Goal: Transaction & Acquisition: Purchase product/service

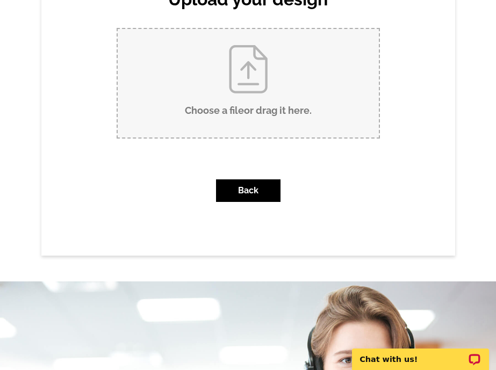
scroll to position [126, 0]
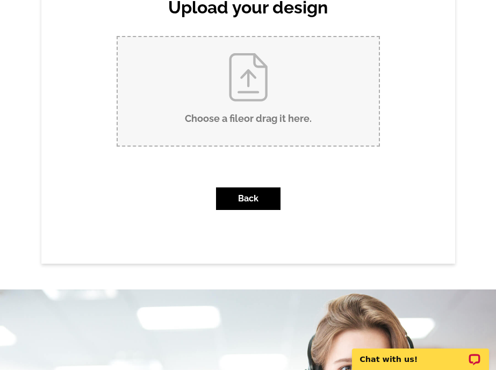
click at [258, 118] on input "Choose a file or drag it here ." at bounding box center [248, 91] width 261 height 109
type input "C:\fakepath\9455200 (1).pdf"
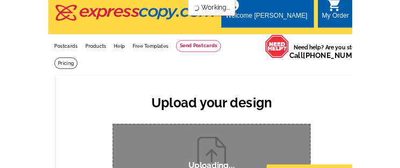
scroll to position [13, 0]
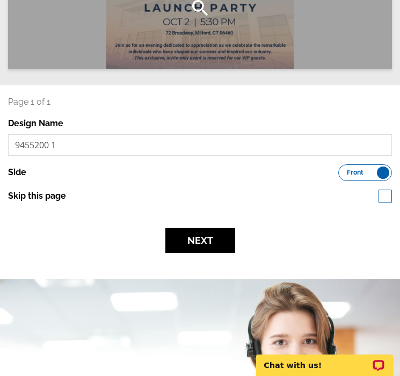
scroll to position [222, 0]
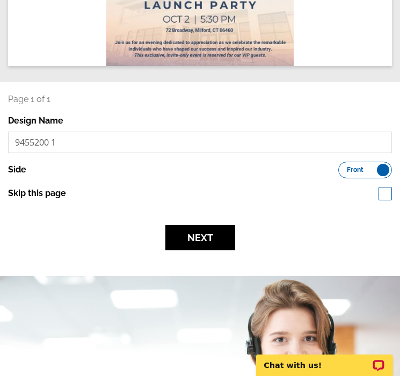
click at [381, 162] on label "Front Back" at bounding box center [365, 170] width 54 height 17
click at [344, 167] on input "Front Back" at bounding box center [344, 167] width 0 height 0
click at [349, 162] on label "Front Back" at bounding box center [365, 170] width 54 height 17
click at [344, 167] on input "Front Back" at bounding box center [344, 167] width 0 height 0
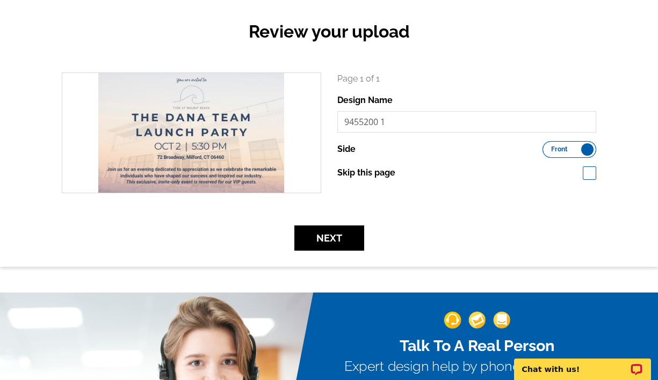
scroll to position [106, 0]
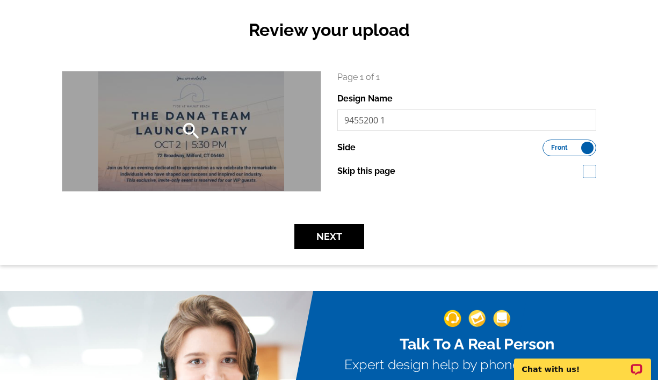
click at [291, 145] on div "search" at bounding box center [191, 131] width 258 height 120
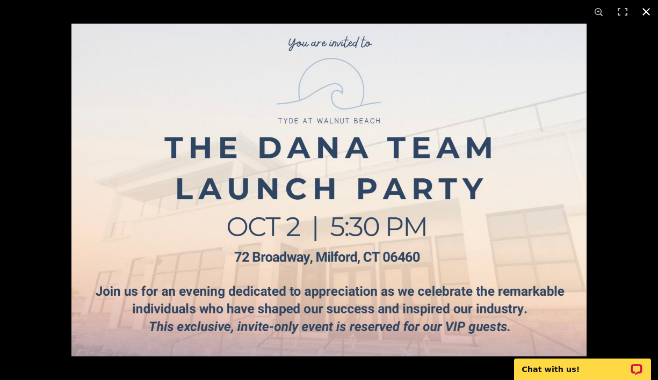
click at [400, 63] on div at bounding box center [400, 214] width 658 height 380
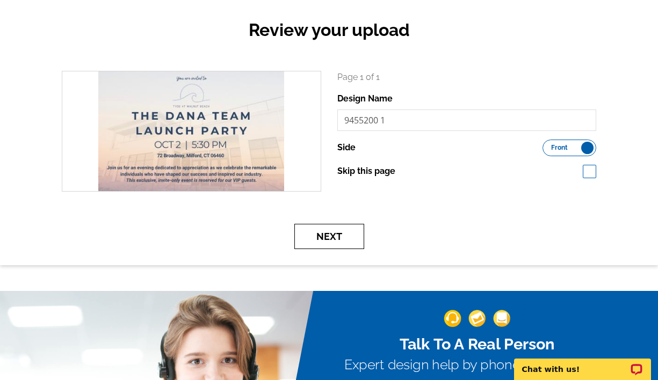
click at [328, 168] on button "Next" at bounding box center [329, 236] width 70 height 25
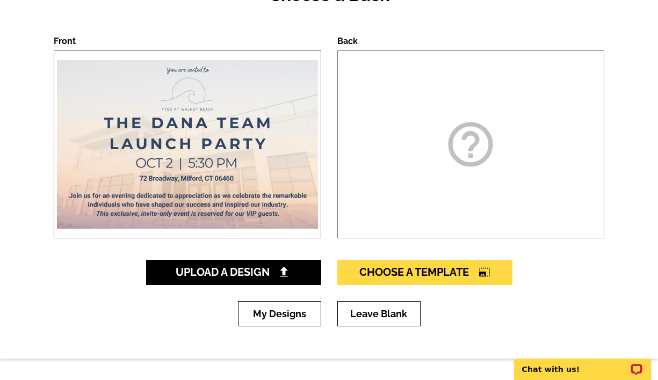
scroll to position [147, 0]
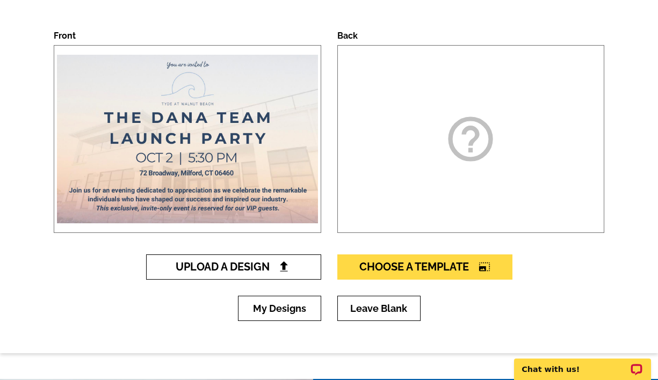
click at [259, 270] on span "Upload A Design" at bounding box center [234, 267] width 116 height 13
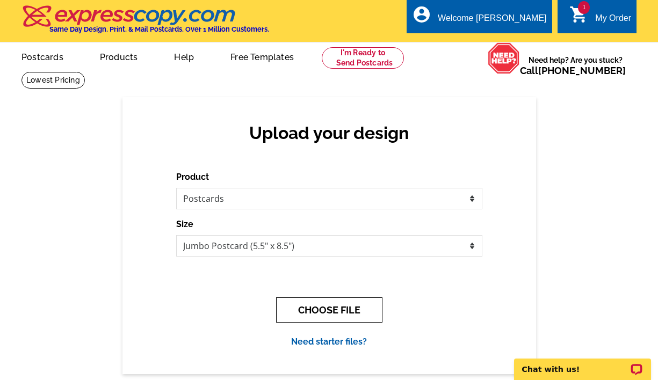
click at [331, 311] on button "CHOOSE FILE" at bounding box center [329, 310] width 106 height 25
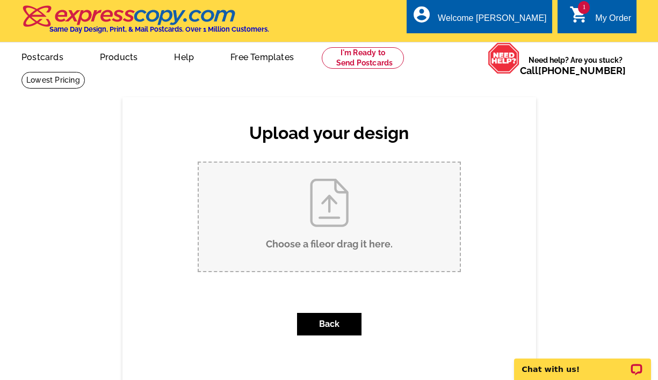
click at [347, 228] on input "Choose a file or drag it here ." at bounding box center [329, 217] width 261 height 109
type input "C:\fakepath\9455200.pdf"
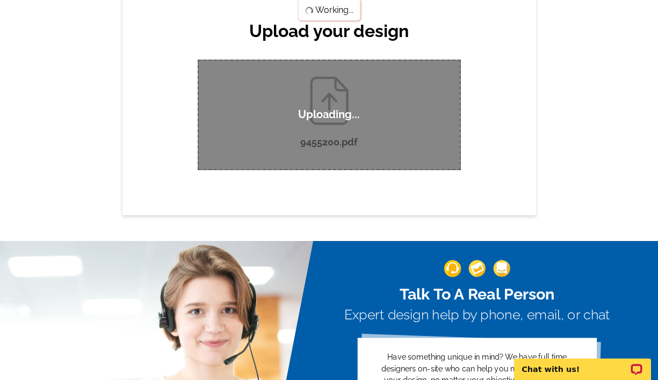
scroll to position [105, 0]
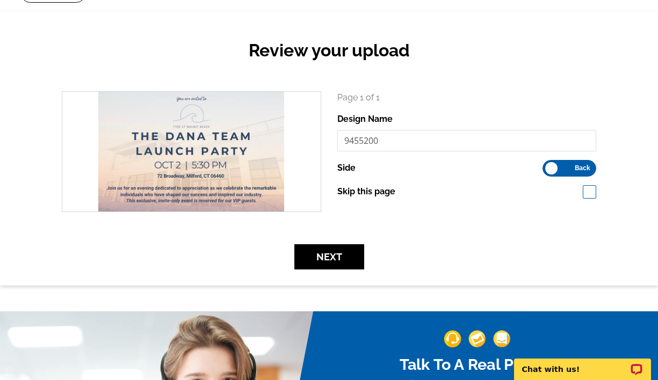
scroll to position [93, 0]
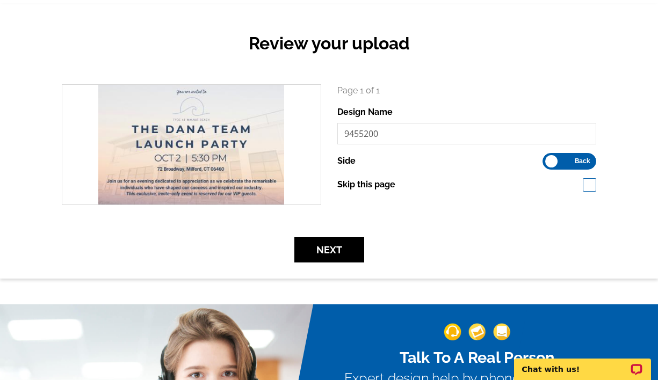
click at [556, 161] on label "Front Back" at bounding box center [570, 161] width 54 height 17
click at [548, 158] on input "Front Back" at bounding box center [548, 158] width 0 height 0
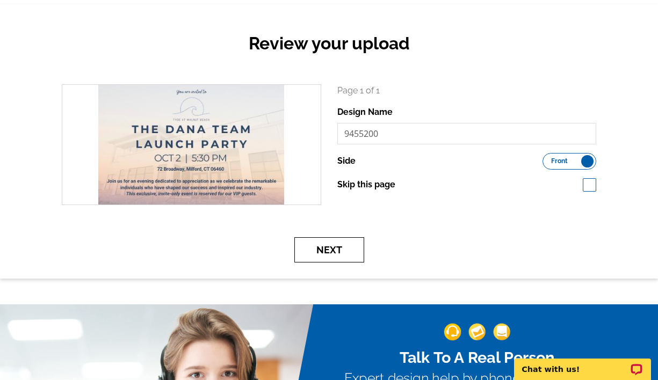
click at [328, 248] on button "Next" at bounding box center [329, 249] width 70 height 25
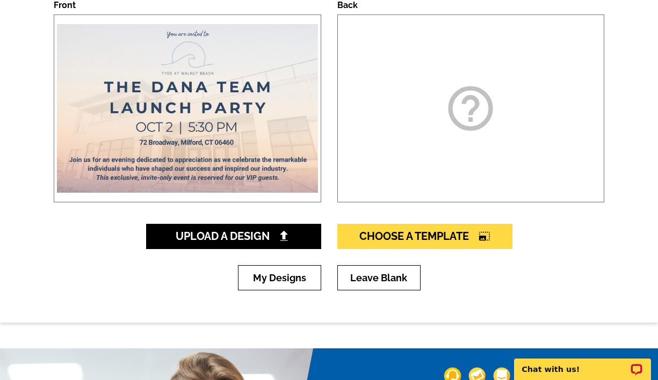
scroll to position [179, 0]
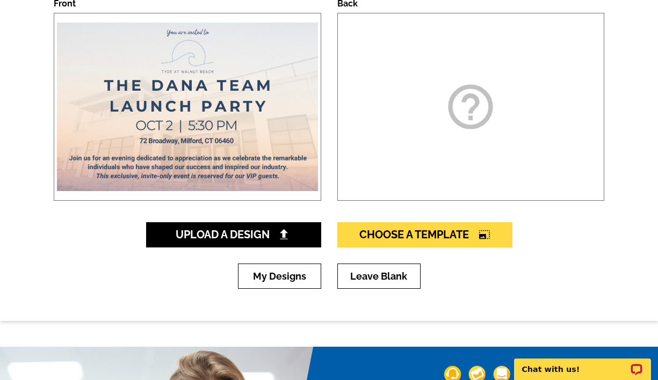
click at [472, 113] on icon "help_outline" at bounding box center [471, 107] width 54 height 54
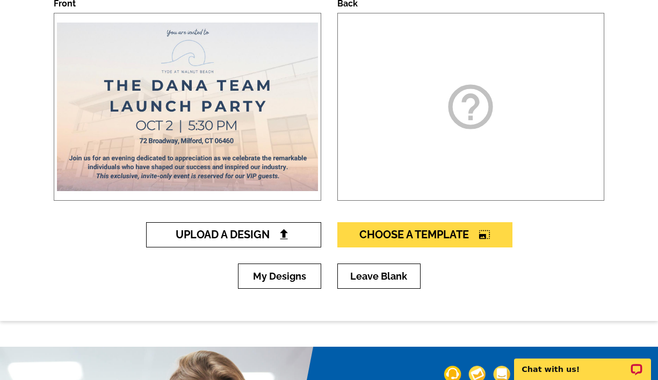
click at [243, 234] on span "Upload A Design" at bounding box center [234, 234] width 116 height 13
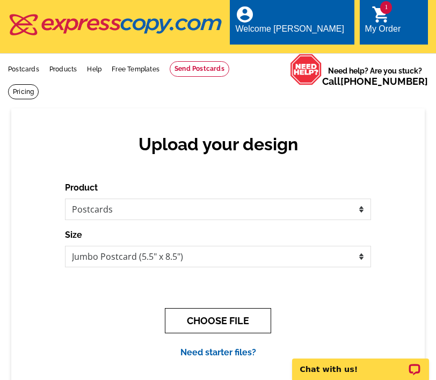
click at [211, 312] on button "CHOOSE FILE" at bounding box center [218, 320] width 106 height 25
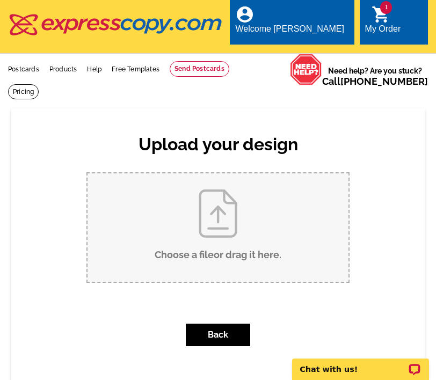
click at [213, 222] on input "Choose a file or drag it here ." at bounding box center [218, 228] width 261 height 109
type input "C:\fakepath\Scott Dana - Final Postcard Back.pdf"
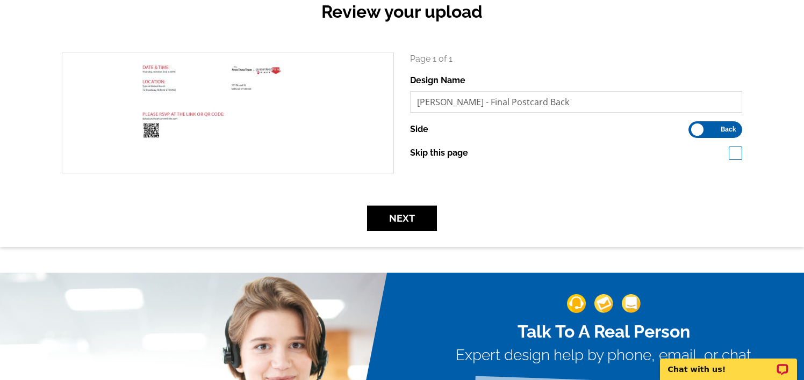
scroll to position [126, 0]
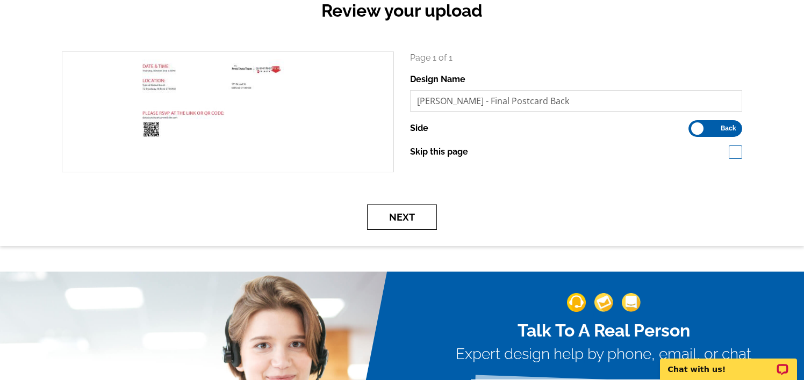
click at [424, 221] on button "Next" at bounding box center [402, 217] width 70 height 25
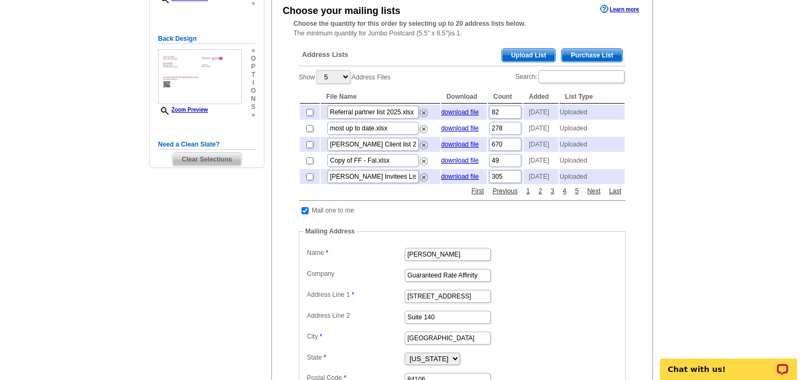
scroll to position [210, 0]
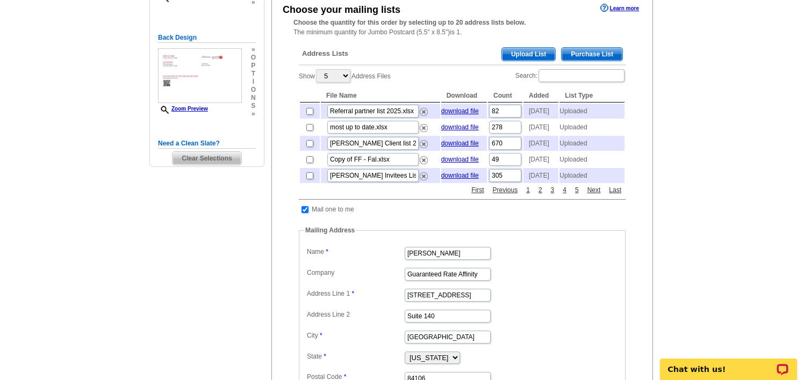
click at [524, 56] on span "Upload List" at bounding box center [528, 54] width 53 height 13
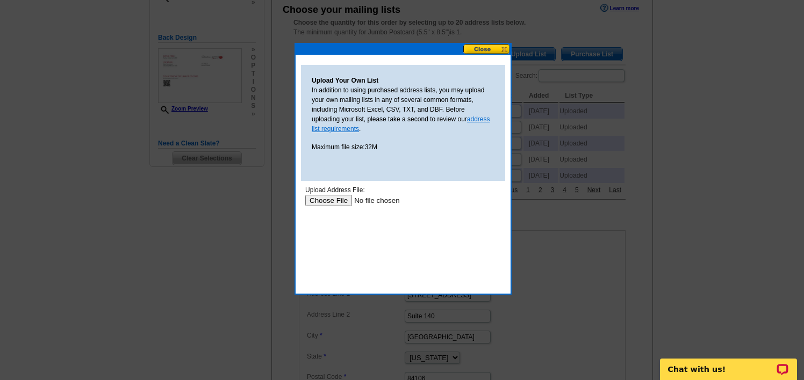
scroll to position [0, 0]
click at [330, 202] on input "file" at bounding box center [373, 200] width 136 height 11
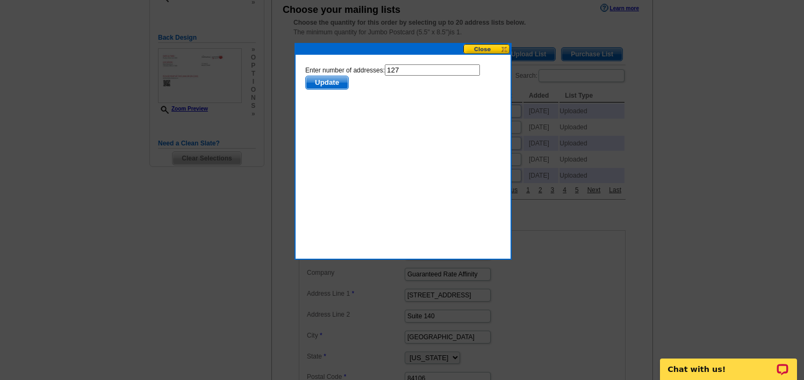
click at [406, 71] on input "127" at bounding box center [432, 69] width 95 height 11
type input "126"
click at [198, 256] on div at bounding box center [402, 85] width 804 height 590
click at [332, 82] on span "Update" at bounding box center [327, 82] width 42 height 13
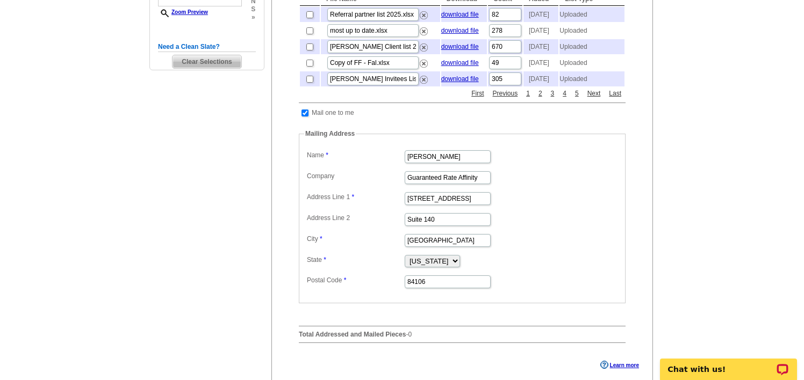
scroll to position [309, 0]
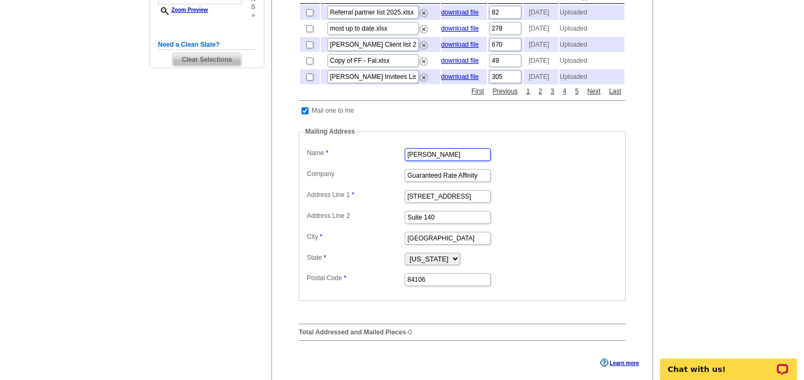
drag, startPoint x: 452, startPoint y: 172, endPoint x: 398, endPoint y: 172, distance: 54.3
click at [398, 172] on dl "Label Mail-To-Me Name Aaron Butler Company Guaranteed Rate Affinity Address Lin…" at bounding box center [462, 217] width 316 height 142
type input "SA"
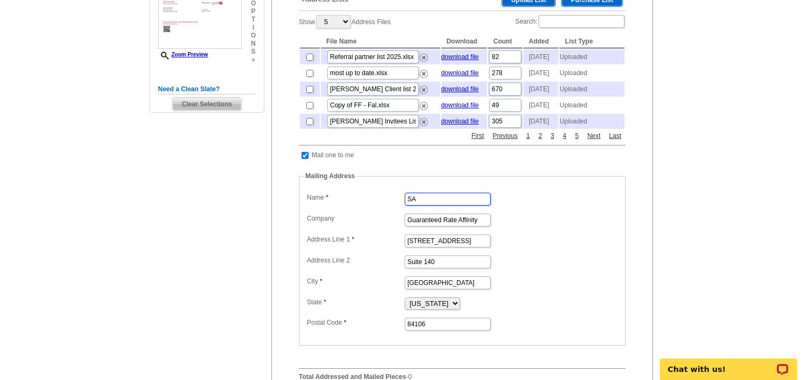
scroll to position [258, 0]
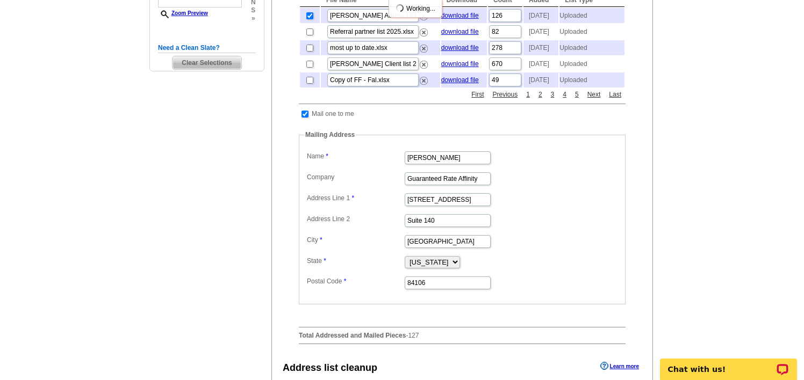
scroll to position [309, 0]
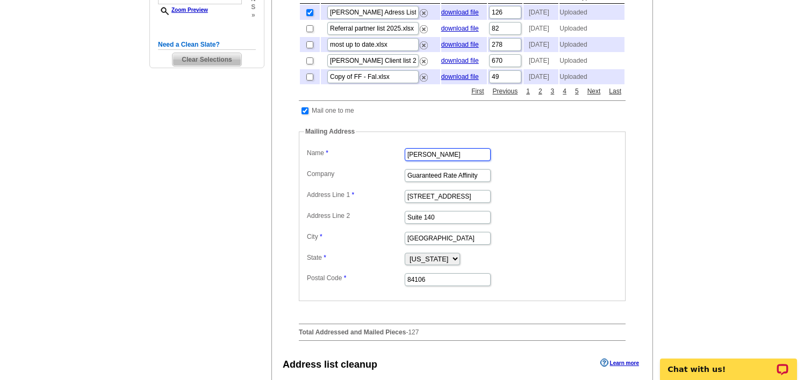
drag, startPoint x: 459, startPoint y: 177, endPoint x: 383, endPoint y: 176, distance: 75.8
click at [383, 176] on dl "Label Mail-To-Me Name Aaron Butler Company Guaranteed Rate Affinity Address Lin…" at bounding box center [462, 217] width 316 height 142
type input "Scott Dana"
click at [424, 203] on input "2180 South 1300 East" at bounding box center [448, 196] width 86 height 13
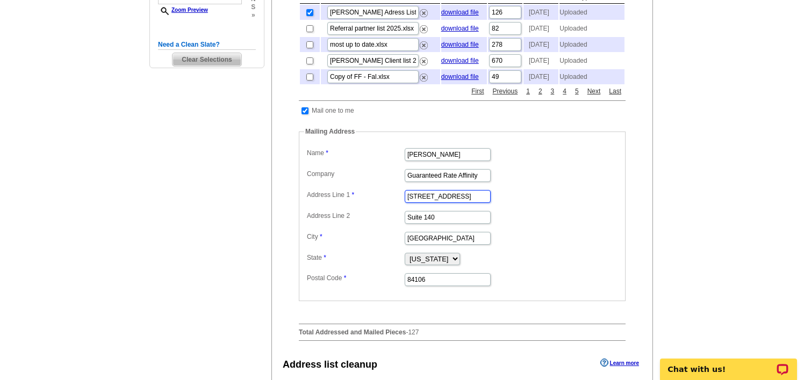
click at [426, 203] on input "2180 South 1300 East" at bounding box center [448, 196] width 86 height 13
paste input "171 Broad Street Milford"
type input "171 Broad Street"
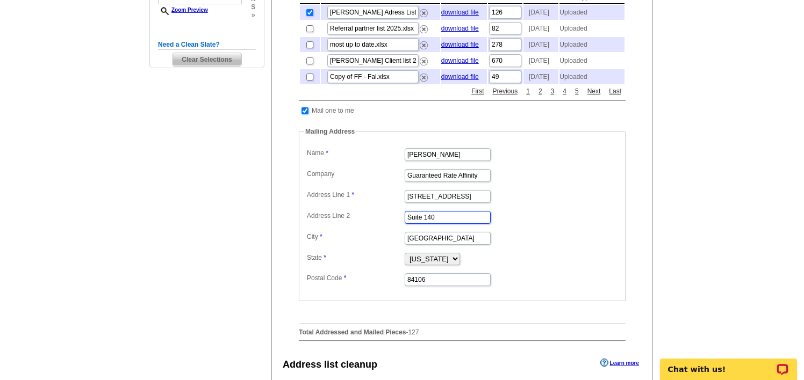
drag, startPoint x: 456, startPoint y: 242, endPoint x: 381, endPoint y: 240, distance: 74.7
click at [381, 240] on dl "Label Mail-To-Me Name Scott Dana Company Guaranteed Rate Affinity Address Line …" at bounding box center [462, 217] width 316 height 142
drag, startPoint x: 456, startPoint y: 258, endPoint x: 345, endPoint y: 253, distance: 110.8
click at [345, 246] on dd "Salt Lake City" at bounding box center [462, 237] width 316 height 17
type input "Milford"
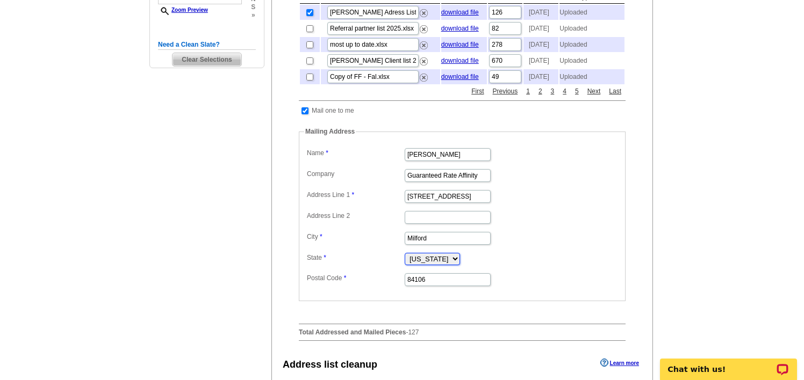
click at [458, 265] on select "Alabama Alaska Arizona Arkansas California Colorado Connecticut District of Col…" at bounding box center [432, 259] width 55 height 12
select select "CT"
click at [405, 265] on select "Alabama Alaska Arizona Arkansas California Colorado Connecticut District of Col…" at bounding box center [432, 259] width 55 height 12
drag, startPoint x: 450, startPoint y: 305, endPoint x: 359, endPoint y: 305, distance: 90.3
click at [359, 287] on dd "84106" at bounding box center [462, 279] width 316 height 17
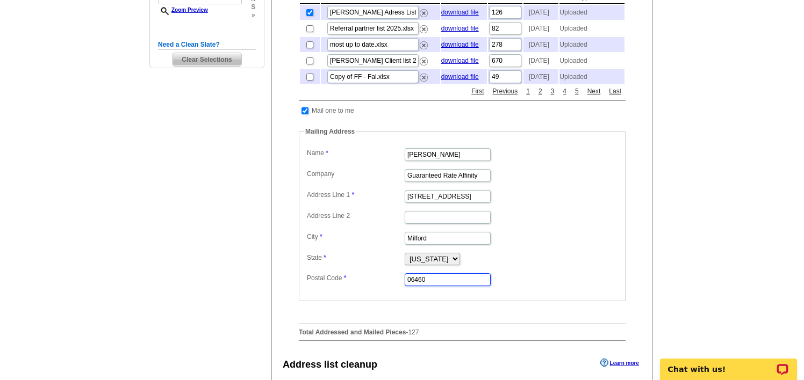
type input "06460"
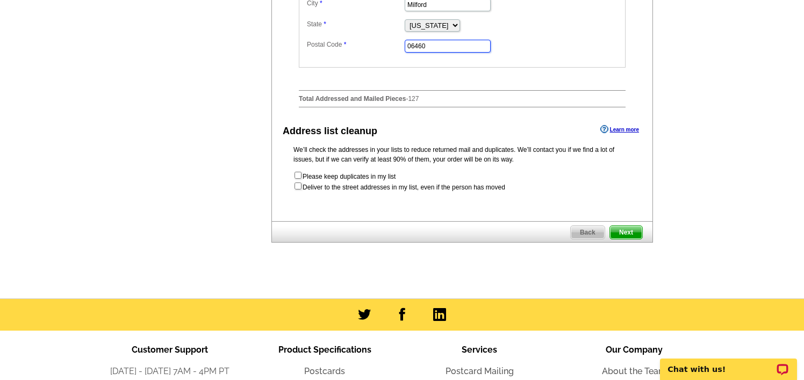
scroll to position [550, 0]
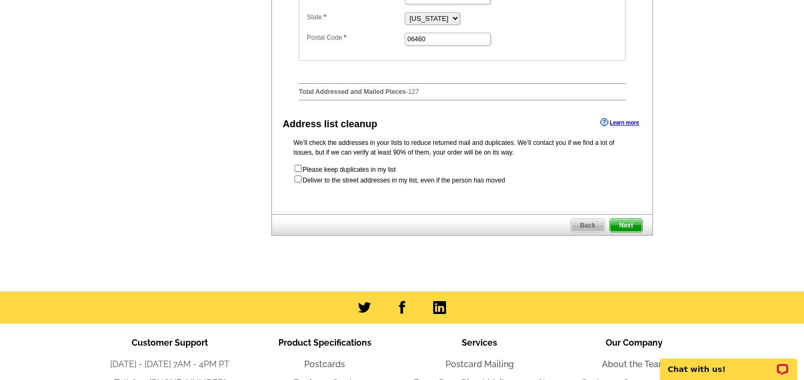
click at [624, 232] on span "Next" at bounding box center [626, 225] width 32 height 13
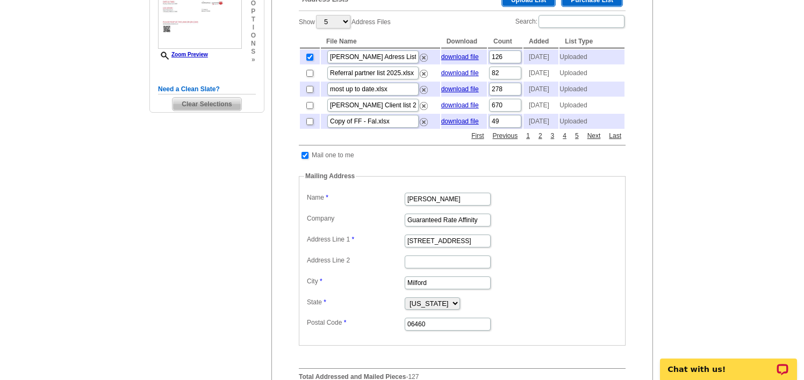
scroll to position [230, 0]
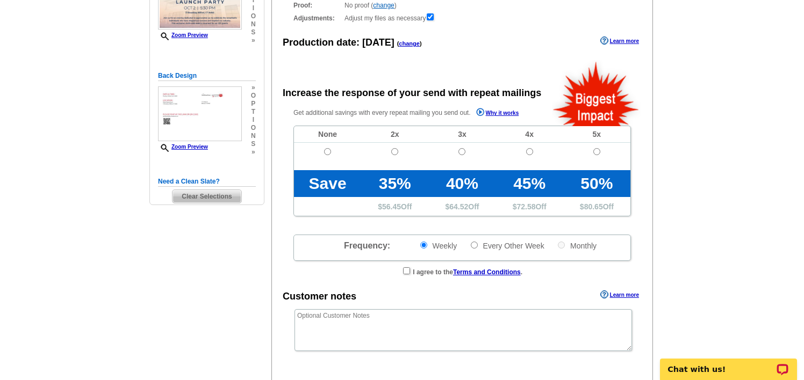
scroll to position [189, 0]
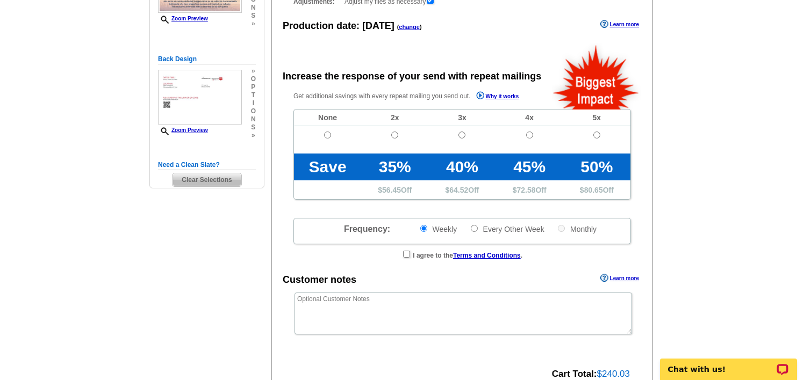
radio input "false"
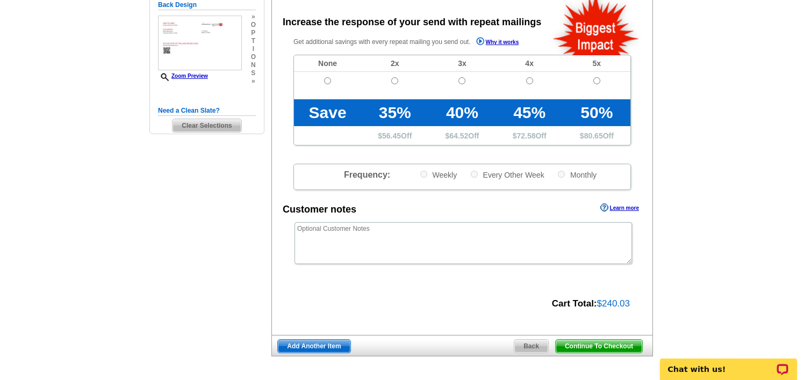
scroll to position [253, 0]
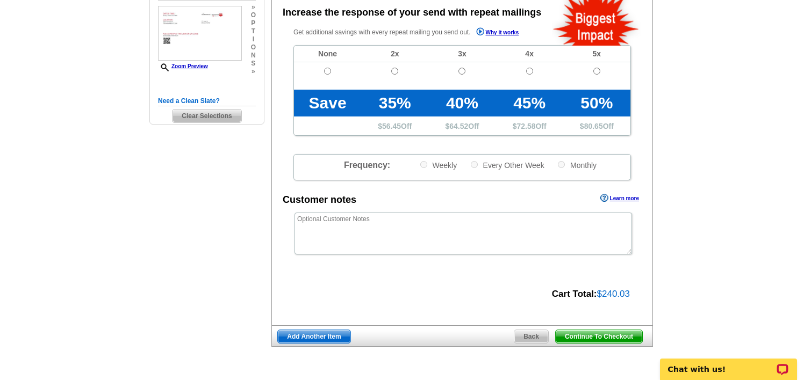
click at [538, 335] on span "Back" at bounding box center [531, 336] width 34 height 13
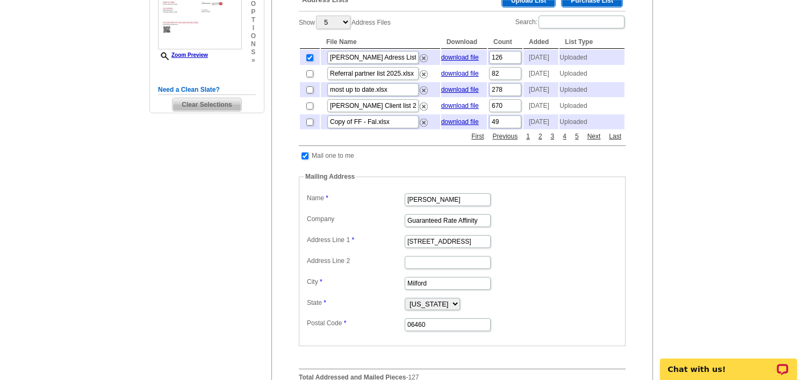
scroll to position [583, 0]
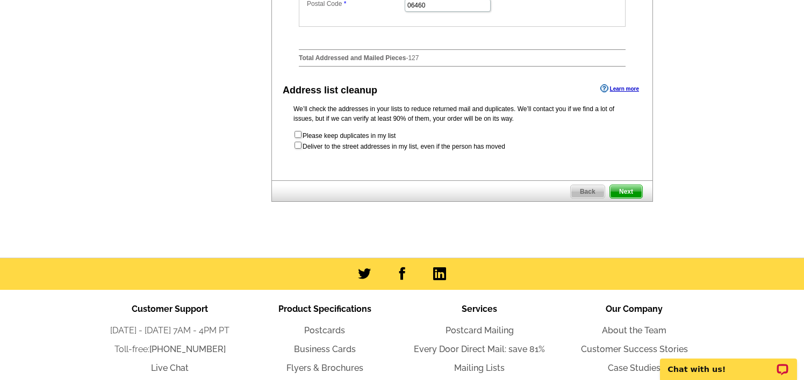
click at [586, 198] on span "Back" at bounding box center [588, 191] width 34 height 13
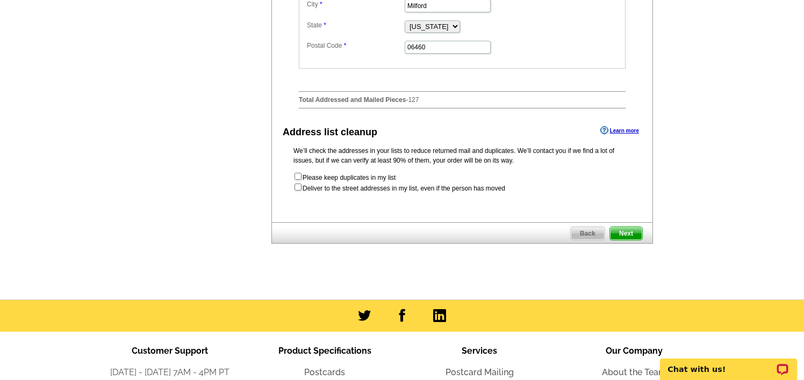
scroll to position [539, 0]
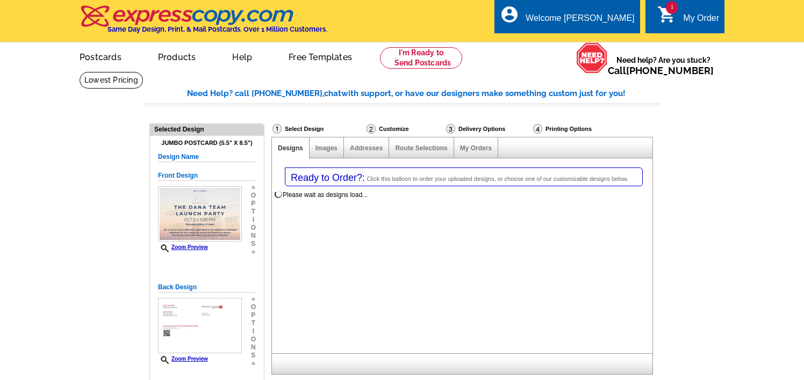
select select "1"
select select "2"
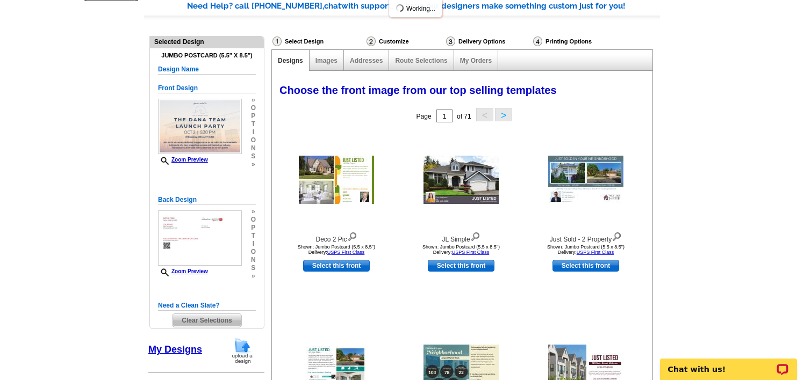
select select "785"
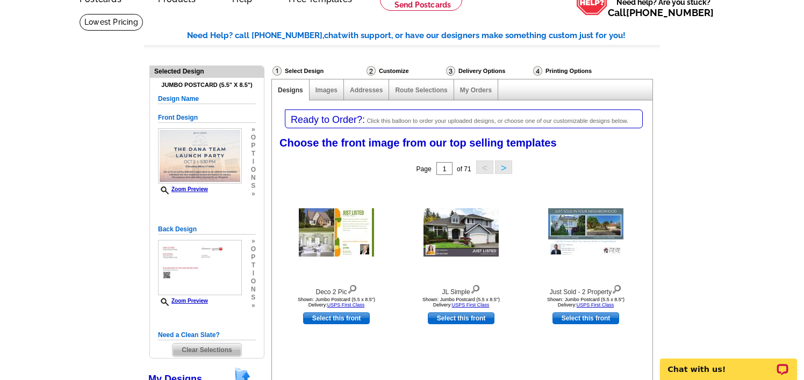
scroll to position [62, 0]
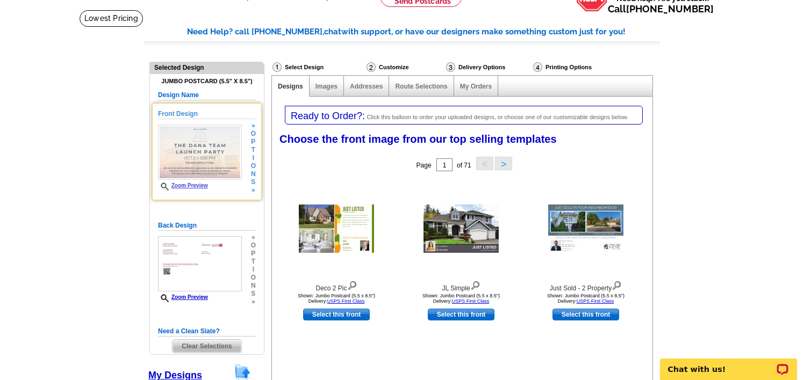
click at [197, 150] on img at bounding box center [200, 152] width 84 height 55
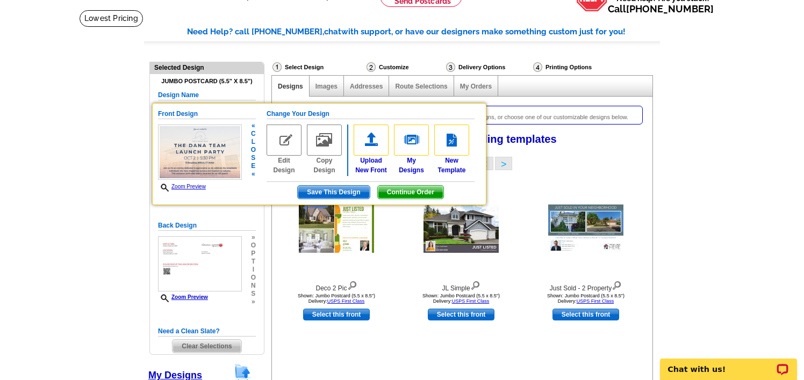
click at [399, 192] on span "Continue Order" at bounding box center [411, 192] width 66 height 13
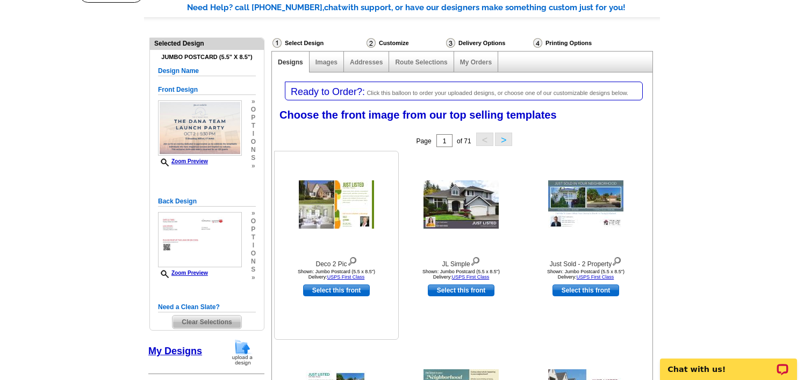
scroll to position [56, 0]
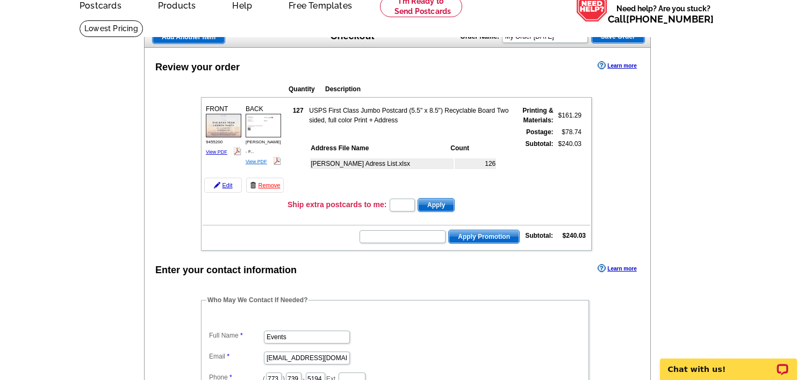
click at [253, 159] on link "View PDF" at bounding box center [256, 161] width 21 height 5
click at [217, 148] on div "FRONT 9455200 View PDF" at bounding box center [223, 130] width 39 height 55
click at [216, 153] on link "View PDF" at bounding box center [216, 151] width 21 height 5
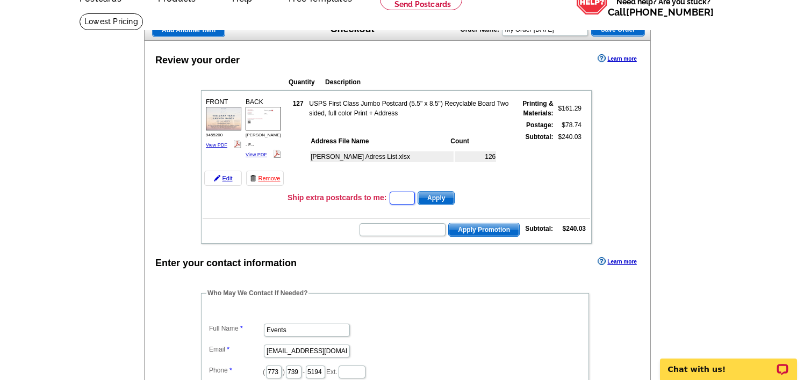
click at [400, 200] on input "text" at bounding box center [402, 198] width 25 height 13
type input "20"
click at [436, 198] on span "Apply" at bounding box center [436, 198] width 36 height 13
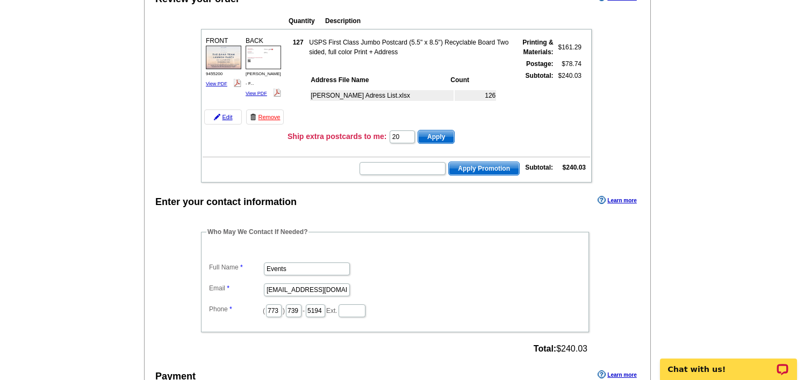
scroll to position [106, 0]
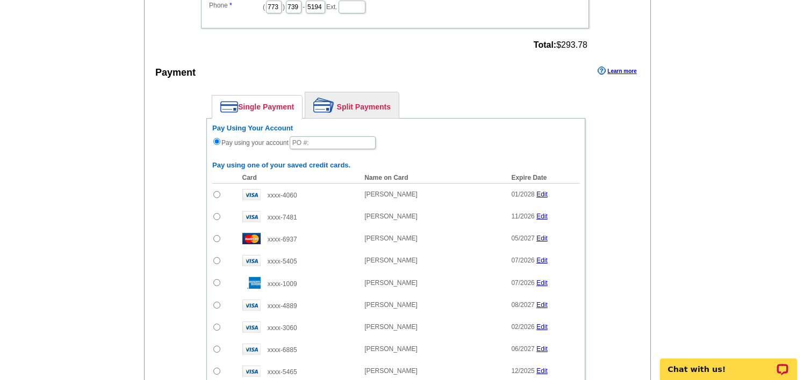
scroll to position [743, 0]
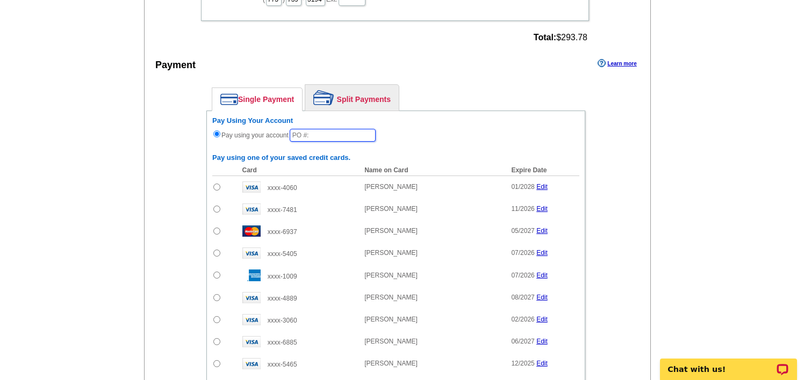
click at [306, 133] on input "text" at bounding box center [333, 135] width 86 height 13
click at [319, 131] on input "text" at bounding box center [333, 135] width 86 height 13
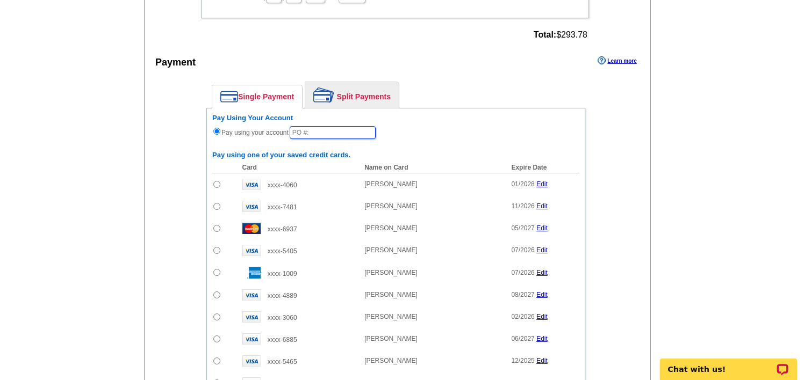
scroll to position [751, 0]
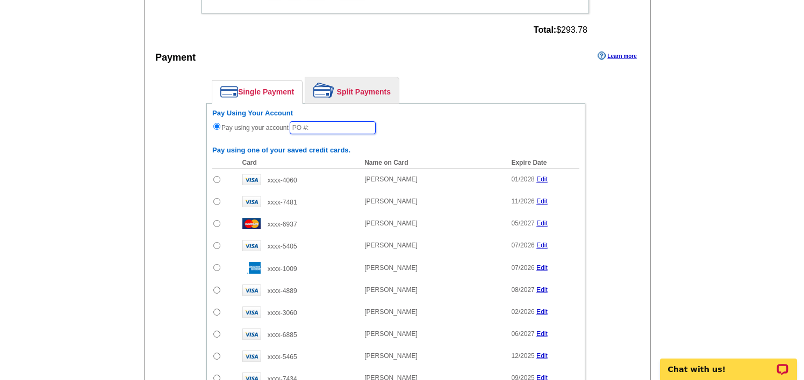
click at [323, 127] on input "text" at bounding box center [333, 127] width 86 height 13
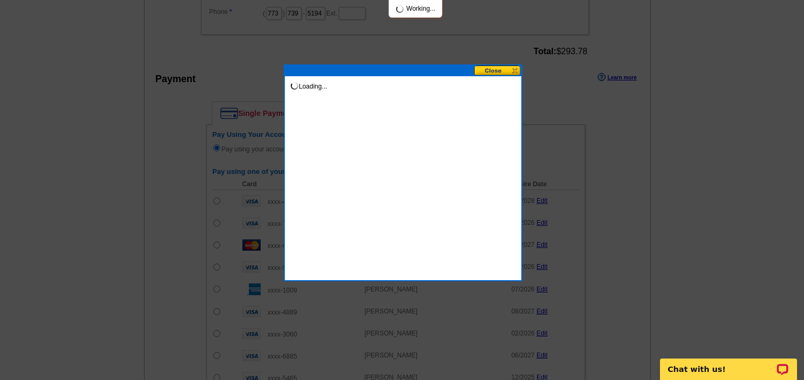
scroll to position [731, 0]
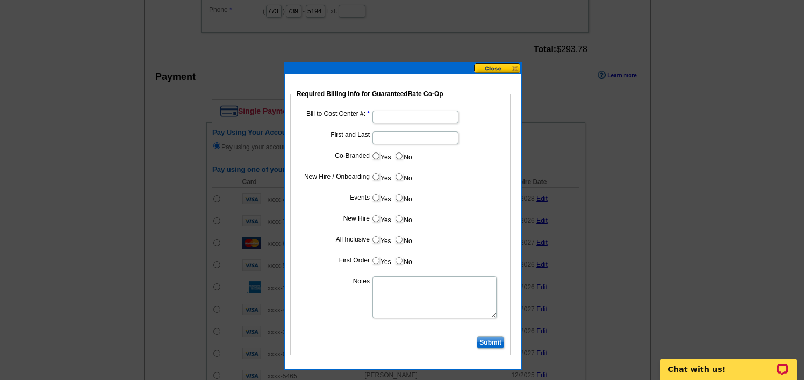
type input "10123"
click at [392, 116] on input "Bill to Cost Center #:" at bounding box center [415, 117] width 86 height 13
type input "10123"
click at [395, 136] on input "First and Last" at bounding box center [415, 138] width 86 height 13
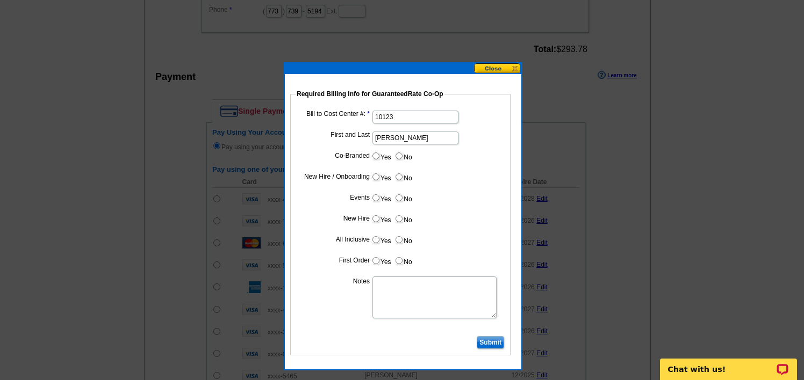
type input "Scott Dana"
click at [397, 155] on input "No" at bounding box center [398, 156] width 7 height 7
radio input "true"
click at [401, 179] on input "No" at bounding box center [398, 177] width 7 height 7
radio input "true"
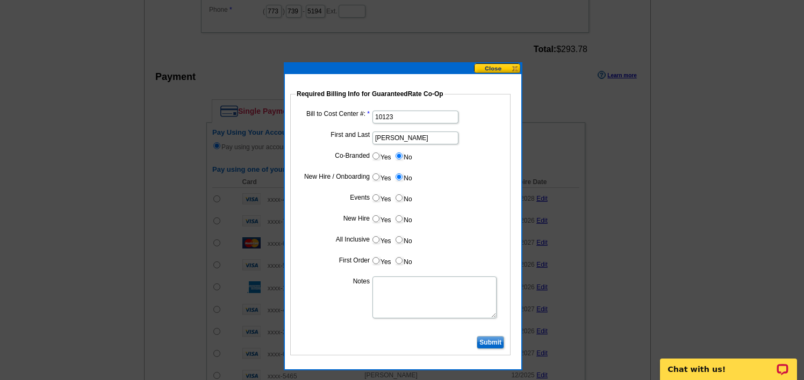
click at [398, 260] on input "No" at bounding box center [398, 260] width 7 height 7
radio input "true"
click at [400, 238] on input "No" at bounding box center [398, 239] width 7 height 7
radio input "true"
click at [400, 222] on input "No" at bounding box center [398, 218] width 7 height 7
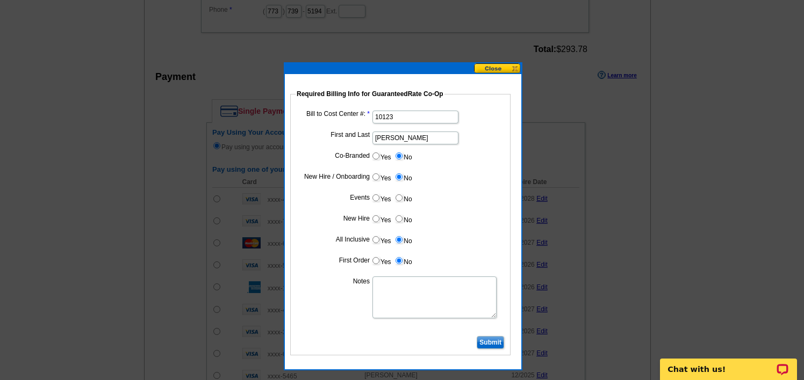
radio input "true"
click at [376, 199] on input "Yes" at bounding box center [375, 197] width 7 height 7
radio input "true"
click at [422, 293] on textarea "Notes" at bounding box center [434, 298] width 124 height 42
click at [489, 340] on input "Submit" at bounding box center [490, 342] width 27 height 13
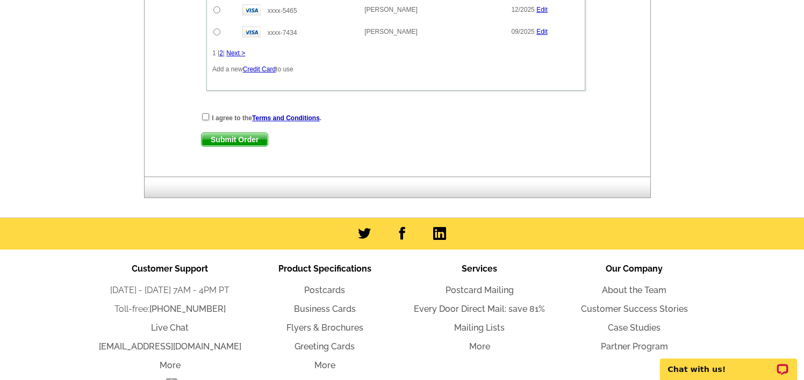
scroll to position [1072, 0]
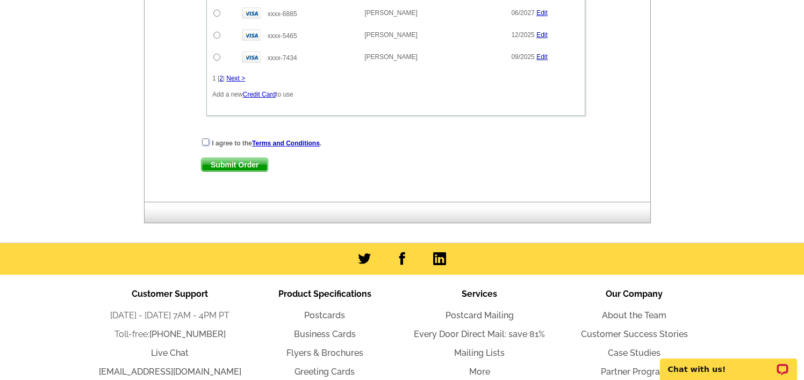
click at [207, 143] on input "checkbox" at bounding box center [205, 142] width 7 height 7
checkbox input "true"
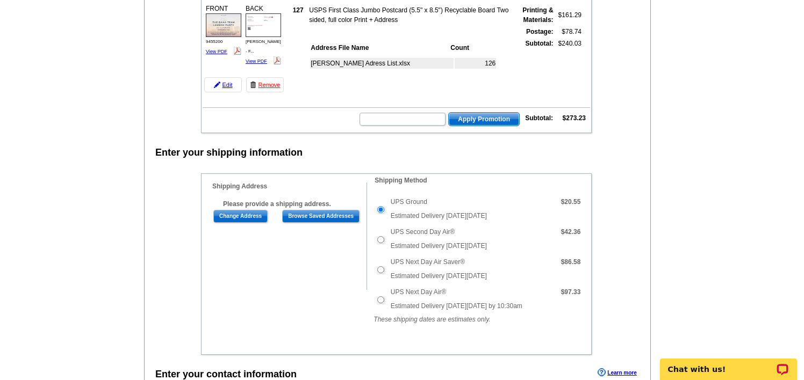
scroll to position [260, 0]
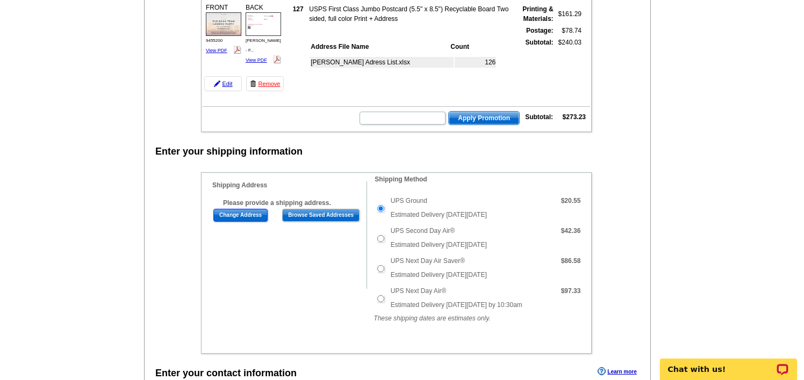
click at [245, 212] on input "Change Address" at bounding box center [240, 215] width 54 height 13
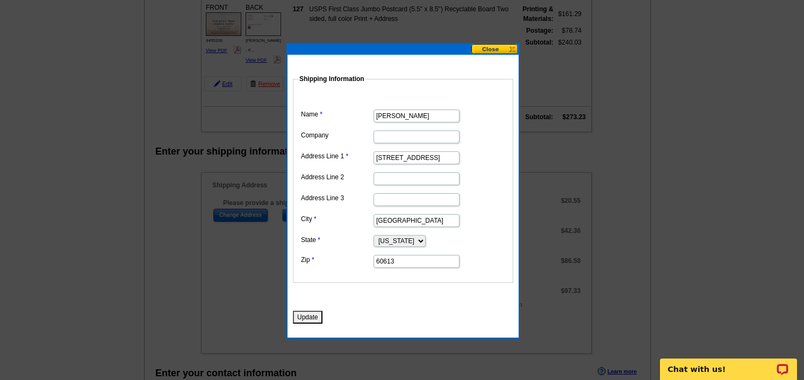
click at [502, 46] on button at bounding box center [494, 49] width 47 height 10
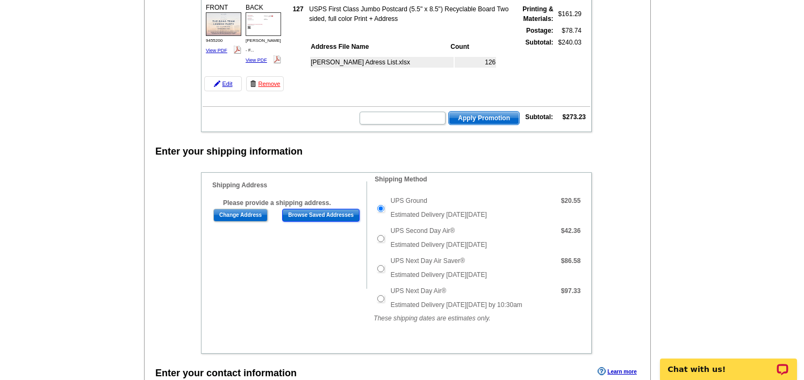
click at [326, 218] on input "Browse Saved Addresses" at bounding box center [320, 215] width 77 height 13
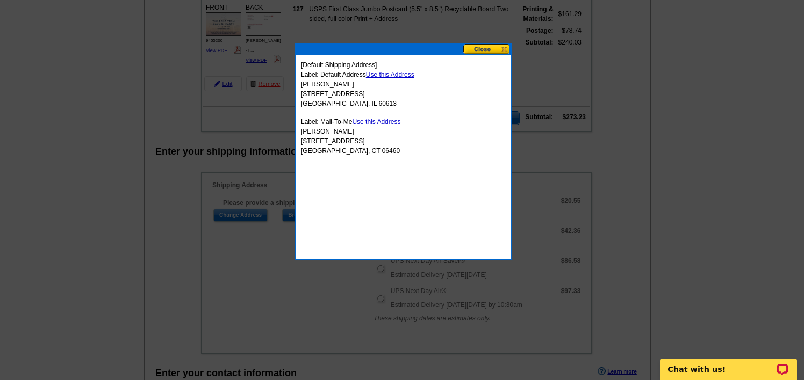
click at [392, 121] on link "Use this Address" at bounding box center [376, 122] width 48 height 8
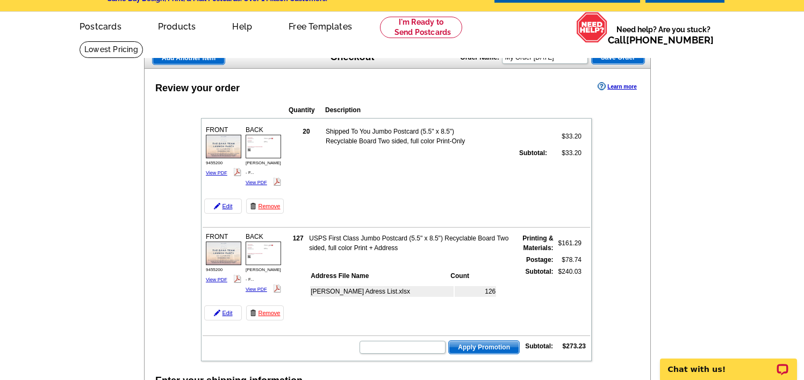
scroll to position [29, 0]
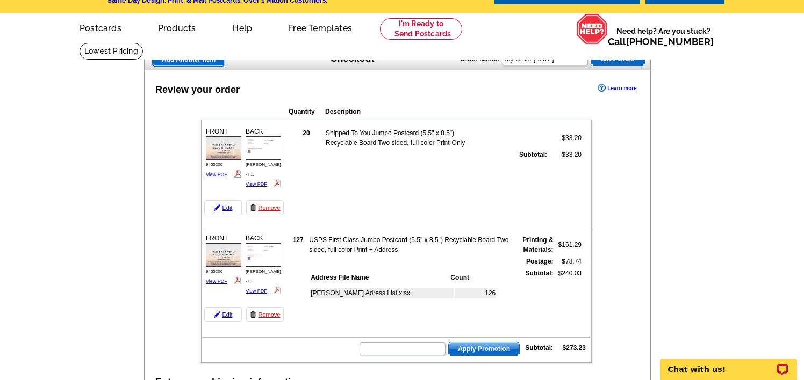
click at [211, 254] on img at bounding box center [223, 254] width 35 height 23
click at [271, 153] on img at bounding box center [263, 147] width 35 height 23
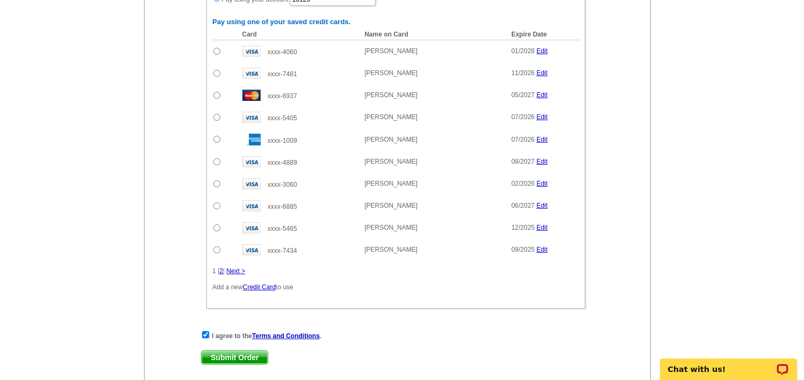
scroll to position [935, 0]
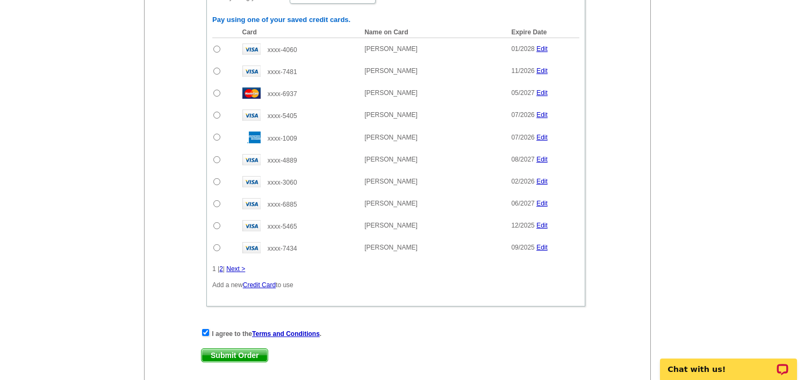
click at [226, 351] on span "Submit Order" at bounding box center [234, 355] width 66 height 13
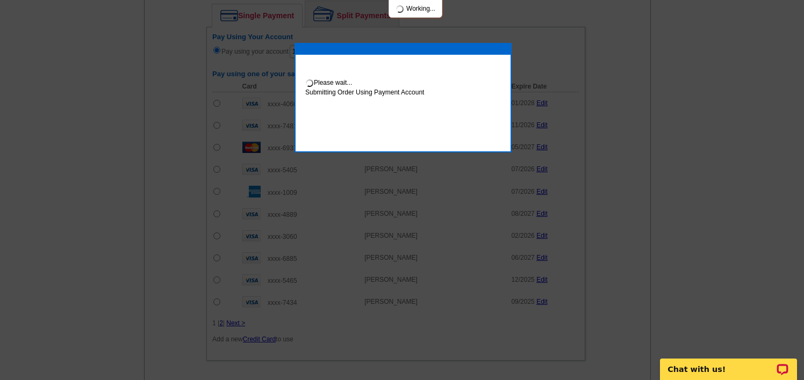
scroll to position [990, 0]
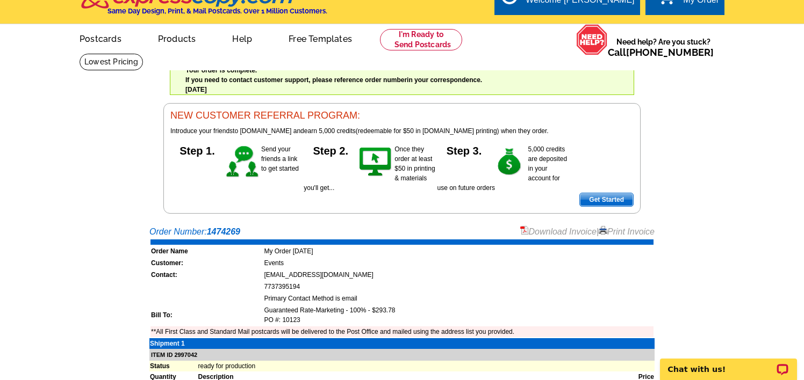
scroll to position [16, 0]
